Goal: Register for event/course

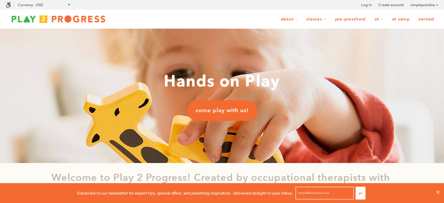
scroll to position [5, 5]
click at [314, 20] on link "Classes" at bounding box center [316, 19] width 27 height 11
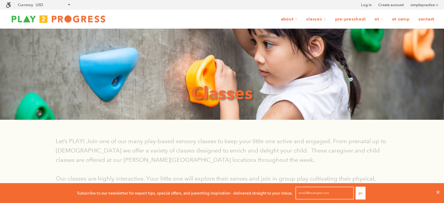
scroll to position [5, 5]
click at [317, 21] on link "Classes" at bounding box center [316, 19] width 27 height 11
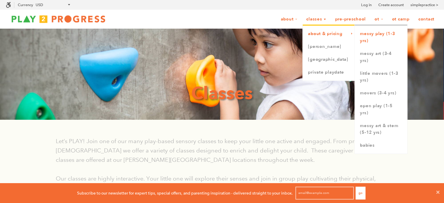
click at [369, 33] on link "Messy Play (1-3 yrs)" at bounding box center [381, 37] width 53 height 20
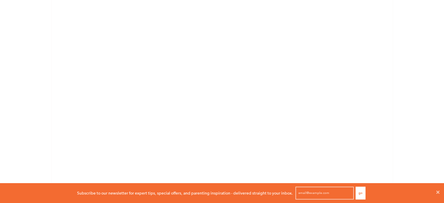
scroll to position [471, 0]
